Goal: Transaction & Acquisition: Purchase product/service

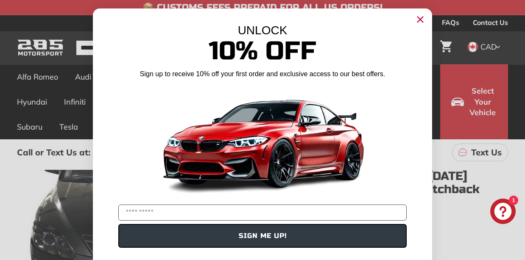
click at [419, 19] on circle "Close dialog" at bounding box center [420, 19] width 13 height 13
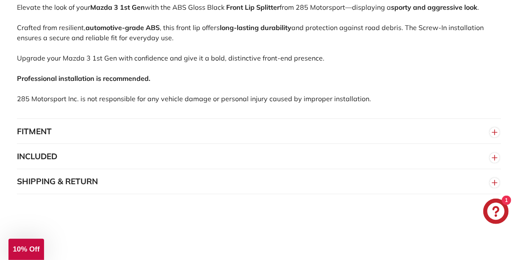
scroll to position [613, 0]
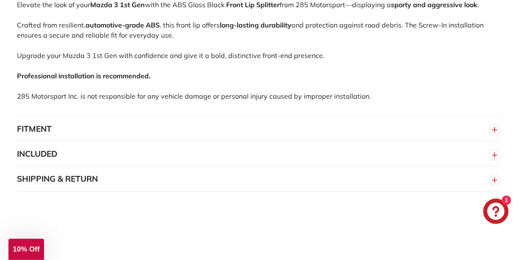
click at [164, 125] on button "FITMENT" at bounding box center [259, 129] width 484 height 25
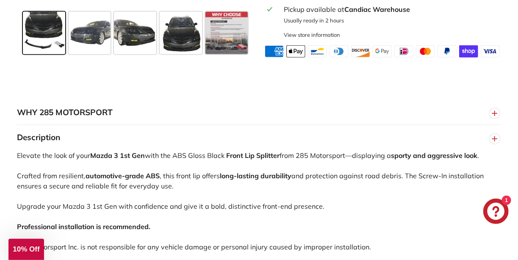
scroll to position [461, 0]
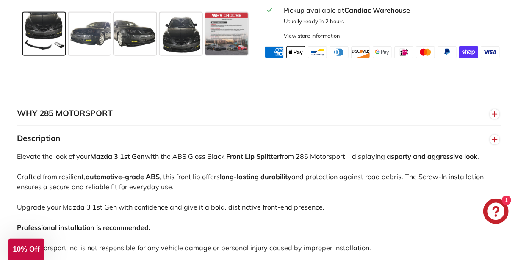
click at [265, 151] on button "Description" at bounding box center [259, 138] width 484 height 25
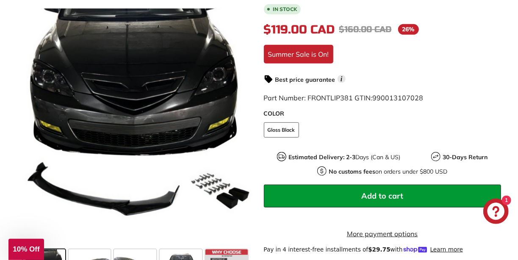
scroll to position [200, 0]
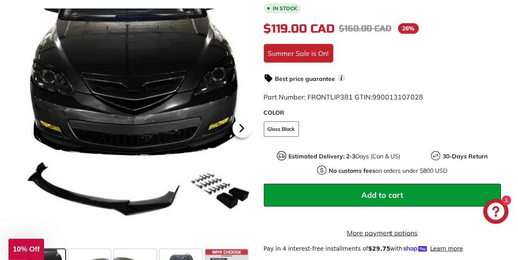
click at [246, 130] on icon at bounding box center [241, 128] width 19 height 19
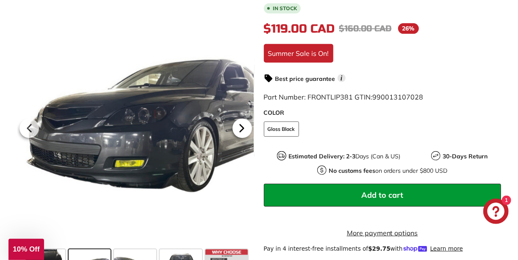
drag, startPoint x: 246, startPoint y: 130, endPoint x: 237, endPoint y: 133, distance: 9.4
click at [237, 133] on icon at bounding box center [241, 128] width 19 height 19
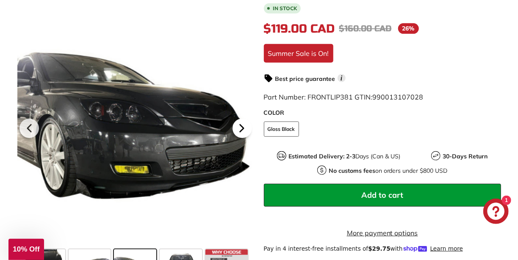
click at [237, 133] on icon at bounding box center [241, 128] width 19 height 19
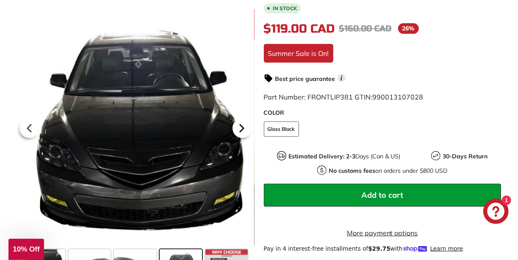
click at [242, 125] on icon at bounding box center [241, 128] width 19 height 19
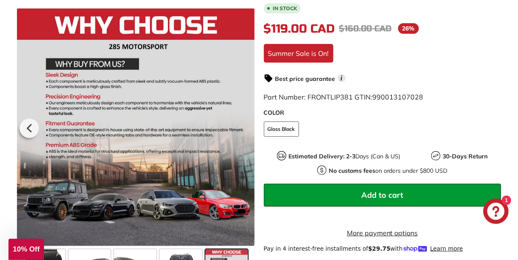
click at [242, 125] on div at bounding box center [136, 127] width 238 height 238
click at [30, 125] on icon at bounding box center [29, 128] width 19 height 19
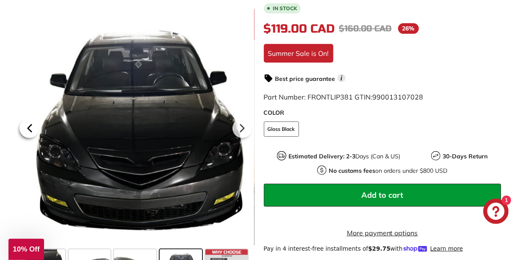
click at [30, 125] on icon at bounding box center [29, 128] width 19 height 19
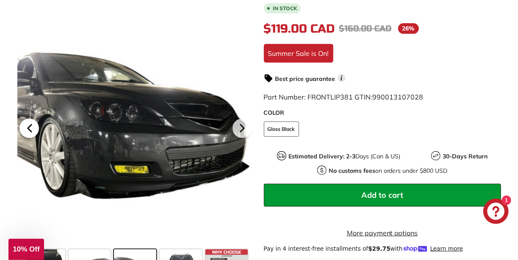
click at [30, 125] on icon at bounding box center [29, 128] width 19 height 19
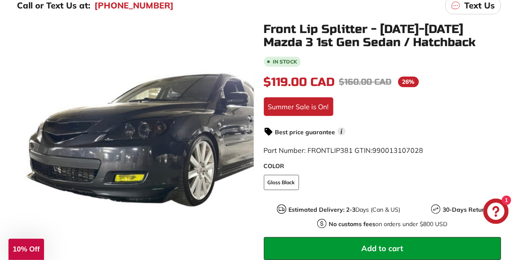
scroll to position [146, 0]
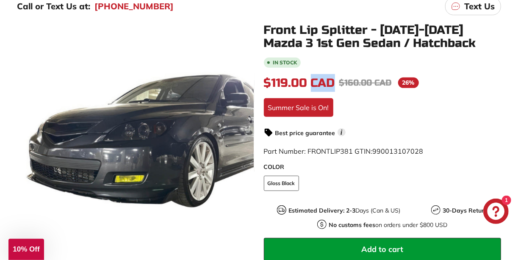
drag, startPoint x: 314, startPoint y: 81, endPoint x: 333, endPoint y: 83, distance: 20.0
click at [333, 83] on span "$119.00 CAD" at bounding box center [299, 83] width 71 height 14
copy span "CAD"
click at [436, 122] on div "In stock $119.00 CAD $119.00 CAD Regular price $160.00 CAD $160.00 CAD Sale pri…" at bounding box center [383, 214] width 238 height 317
